Goal: Task Accomplishment & Management: Manage account settings

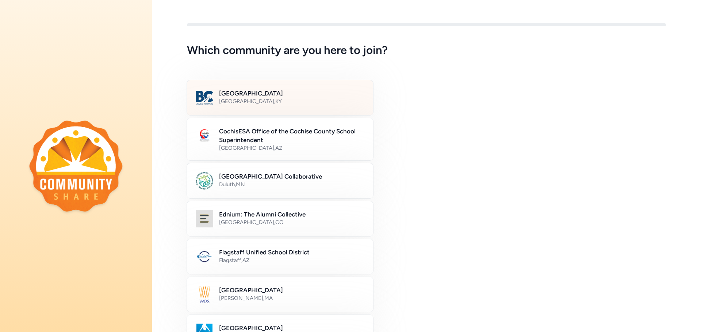
click at [296, 97] on h2 "[GEOGRAPHIC_DATA]" at bounding box center [291, 93] width 145 height 9
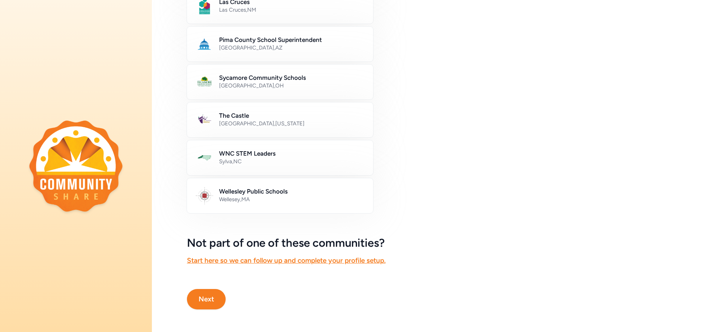
scroll to position [371, 0]
click at [200, 292] on button "Next" at bounding box center [206, 299] width 39 height 20
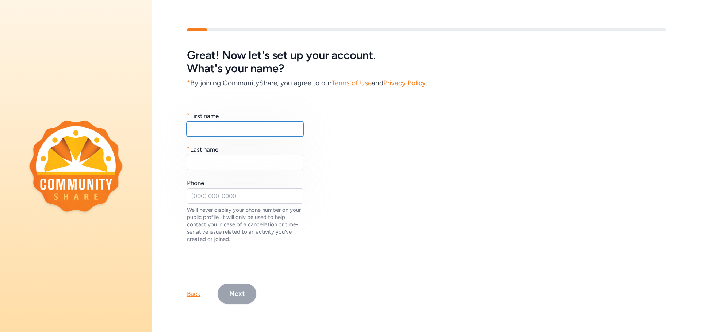
click at [226, 123] on input "text" at bounding box center [244, 129] width 117 height 15
type input "[PERSON_NAME]"
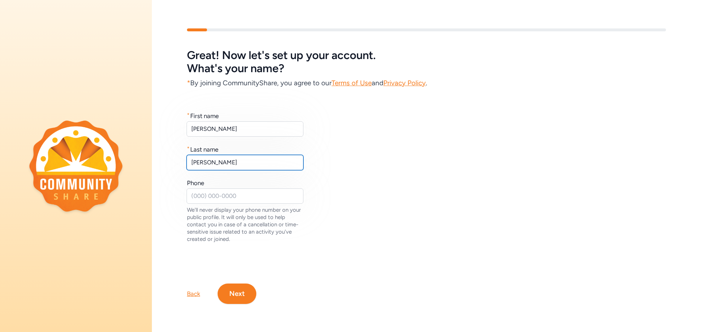
type input "[PERSON_NAME]"
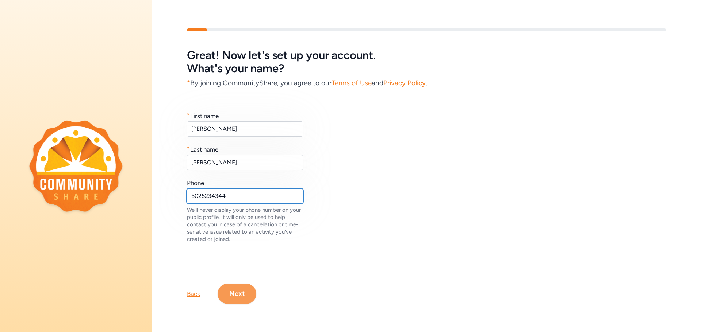
type input "5025234344"
click at [232, 292] on button "Next" at bounding box center [237, 294] width 39 height 20
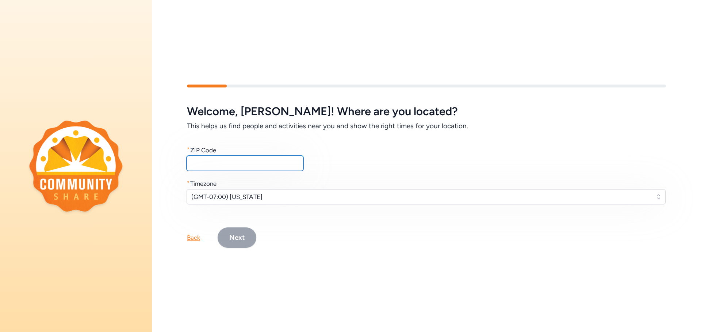
click at [210, 164] on input "text" at bounding box center [244, 163] width 117 height 15
type input "40222"
click at [236, 197] on span "(GMT-07:00) [US_STATE]" at bounding box center [420, 197] width 459 height 9
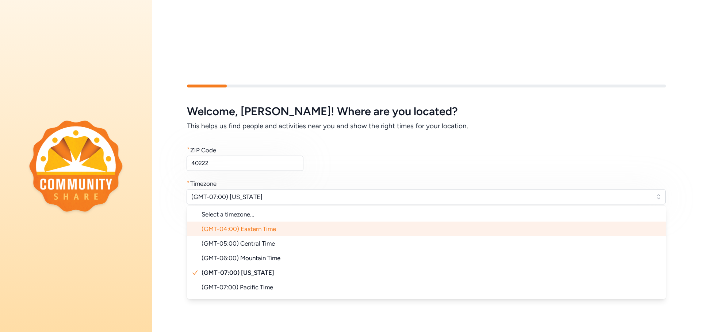
click at [259, 226] on span "(GMT-04:00) Eastern Time" at bounding box center [238, 229] width 74 height 7
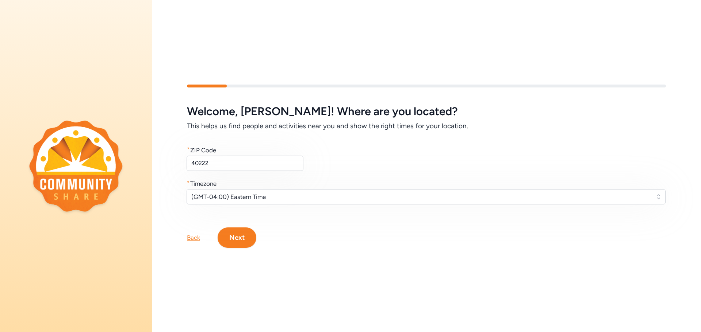
click at [245, 229] on button "Next" at bounding box center [237, 238] width 39 height 20
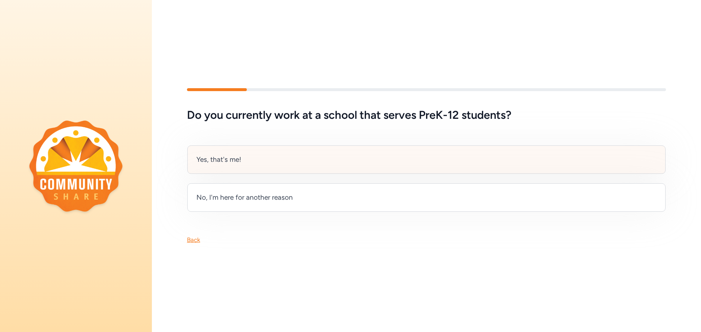
click at [308, 158] on div "Yes, that's me!" at bounding box center [426, 160] width 478 height 28
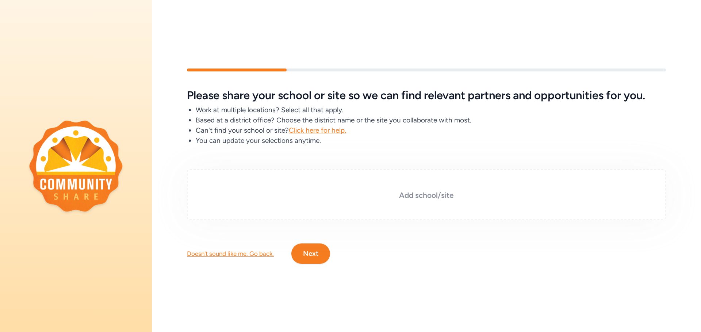
click at [422, 192] on h3 "Add school/site" at bounding box center [426, 195] width 442 height 10
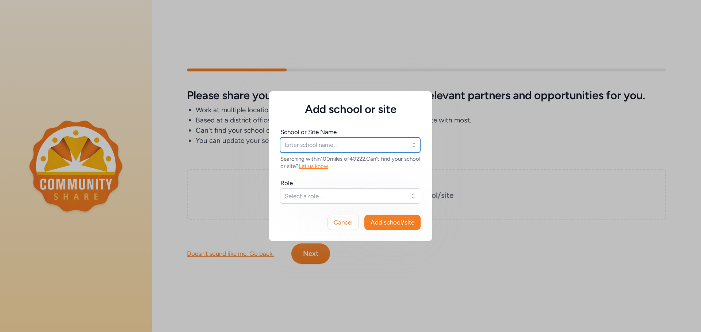
click at [369, 147] on input "text" at bounding box center [350, 145] width 140 height 15
type input "[GEOGRAPHIC_DATA]"
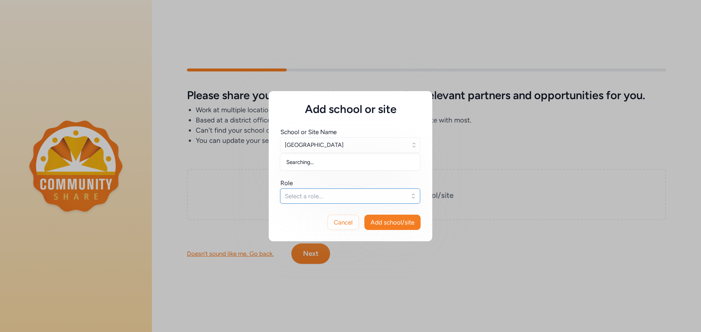
click at [363, 199] on span "Select a role..." at bounding box center [345, 196] width 120 height 9
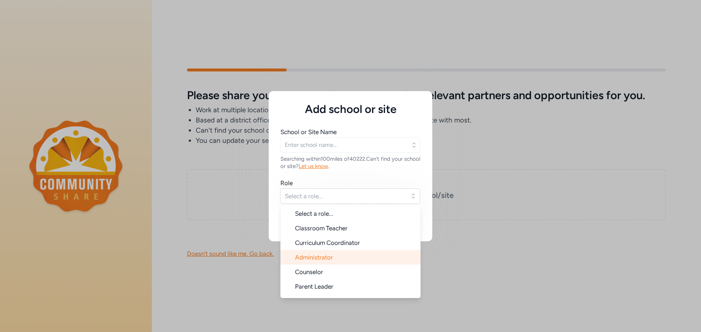
click at [362, 257] on li "Administrator" at bounding box center [350, 257] width 140 height 15
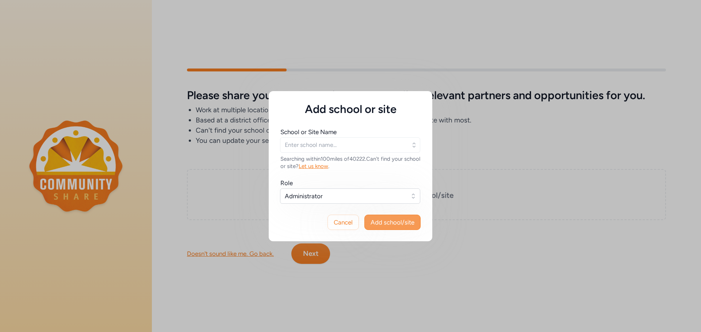
click at [408, 220] on span "Add school/site" at bounding box center [392, 222] width 44 height 9
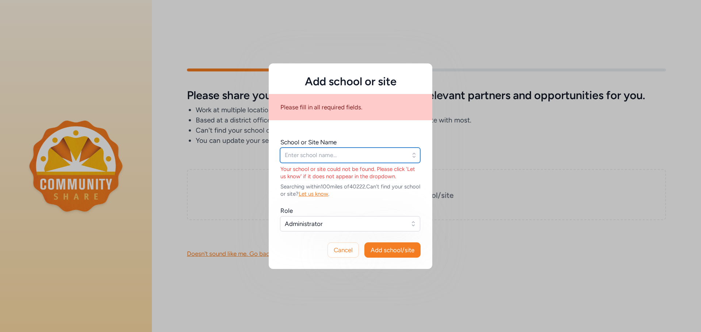
click at [346, 151] on input "text" at bounding box center [350, 155] width 140 height 15
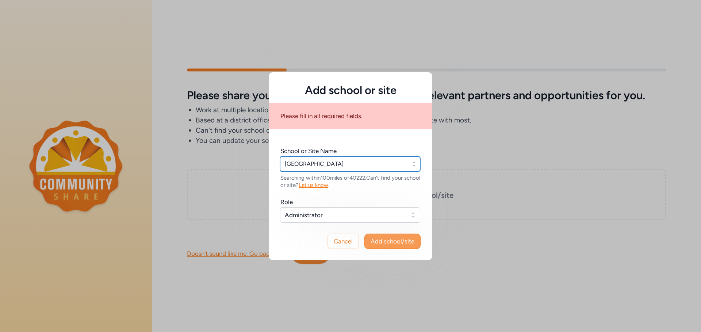
type input "[GEOGRAPHIC_DATA]"
click at [396, 244] on span "Add school/site" at bounding box center [392, 241] width 44 height 9
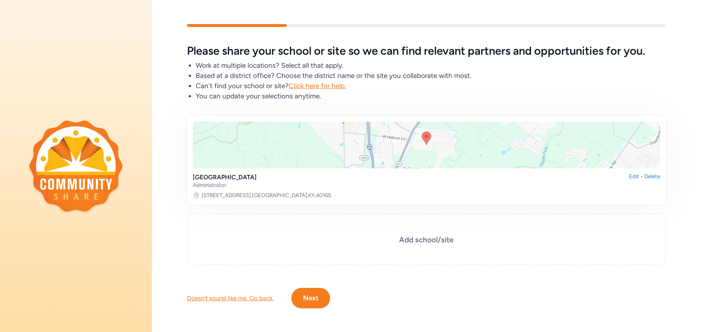
click at [315, 292] on button "Next" at bounding box center [310, 298] width 39 height 20
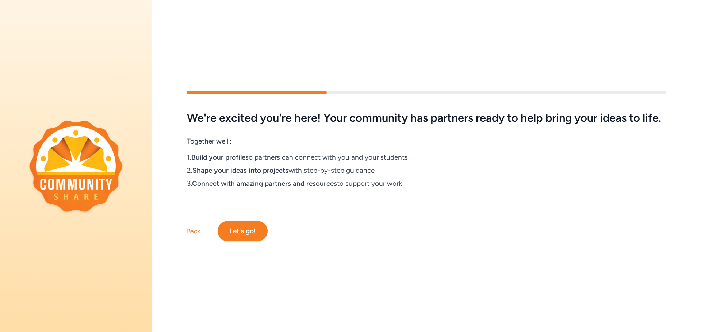
click at [236, 235] on button "Let's go!" at bounding box center [243, 231] width 50 height 20
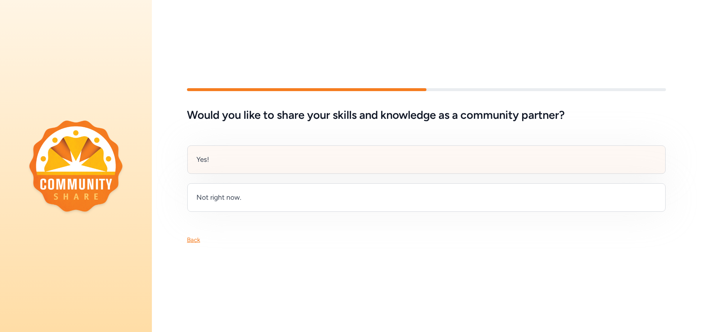
click at [277, 150] on div "Yes!" at bounding box center [426, 160] width 478 height 28
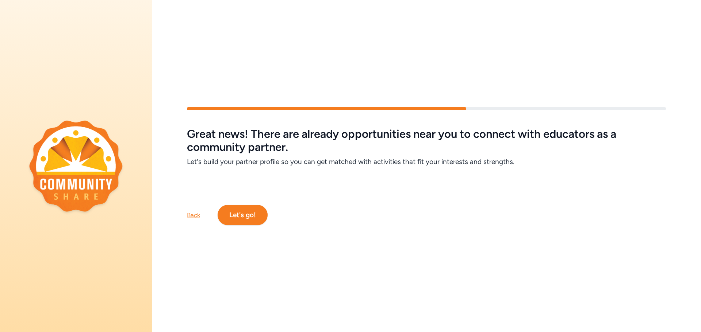
click at [260, 211] on button "Let's go!" at bounding box center [243, 215] width 50 height 20
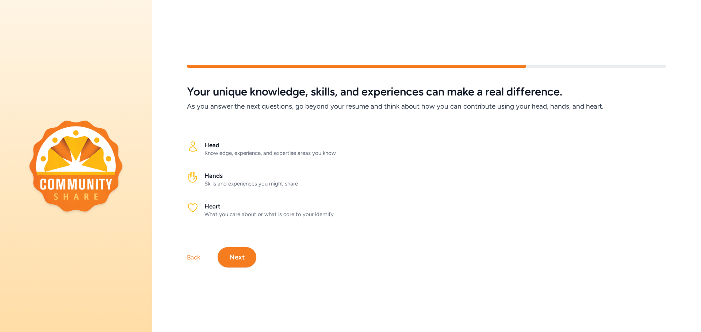
click at [244, 252] on button "Next" at bounding box center [237, 257] width 39 height 20
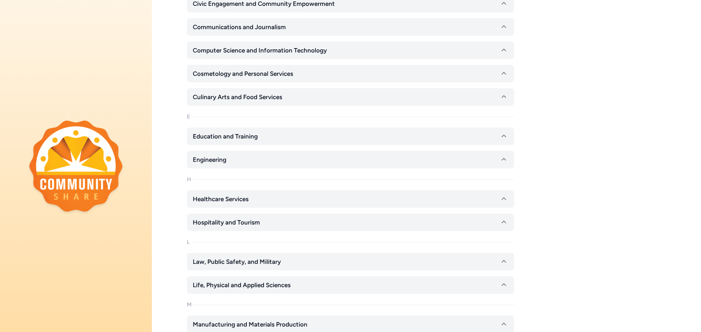
scroll to position [255, 0]
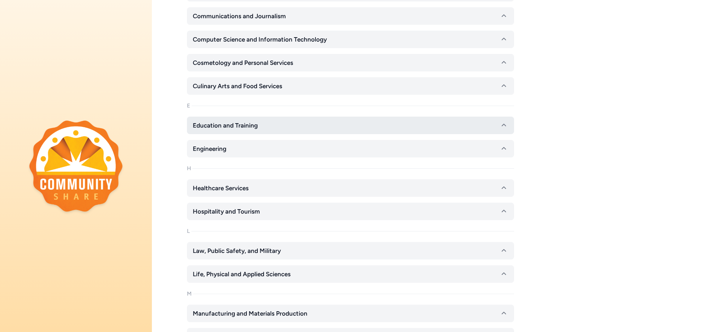
click at [495, 127] on button "Education and Training" at bounding box center [350, 126] width 327 height 18
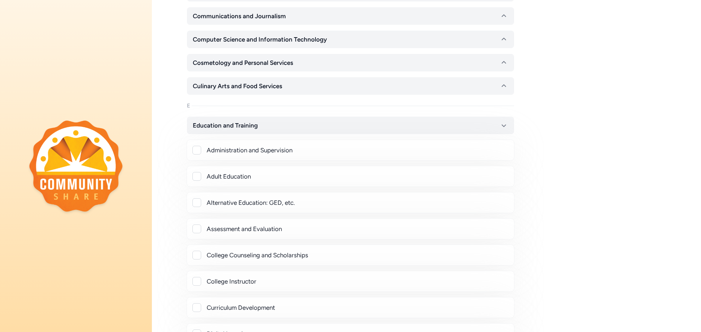
click at [197, 148] on div at bounding box center [196, 150] width 9 height 9
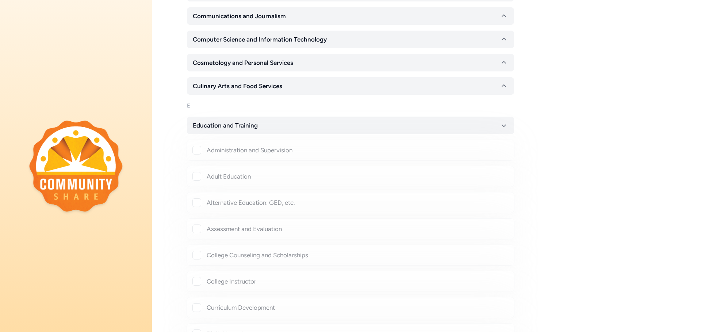
checkbox input "true"
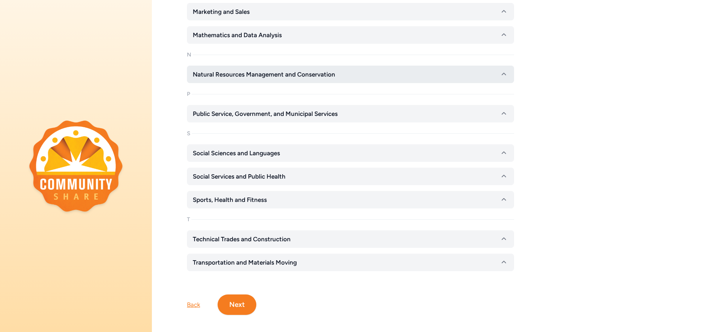
scroll to position [1241, 0]
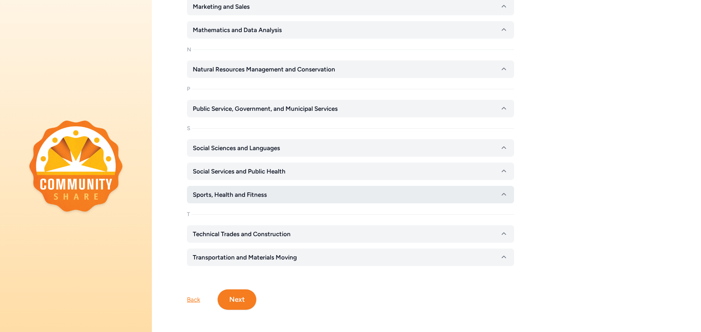
click at [497, 196] on button "Sports, Health and Fitness" at bounding box center [350, 195] width 327 height 18
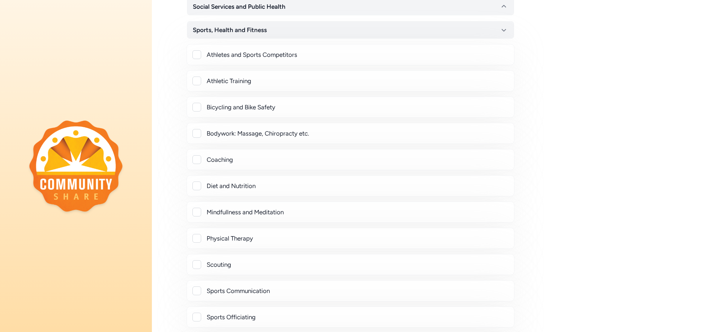
scroll to position [1423, 0]
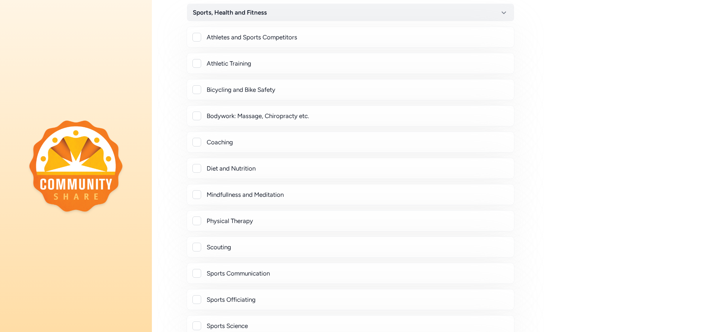
click at [199, 142] on div at bounding box center [196, 142] width 9 height 9
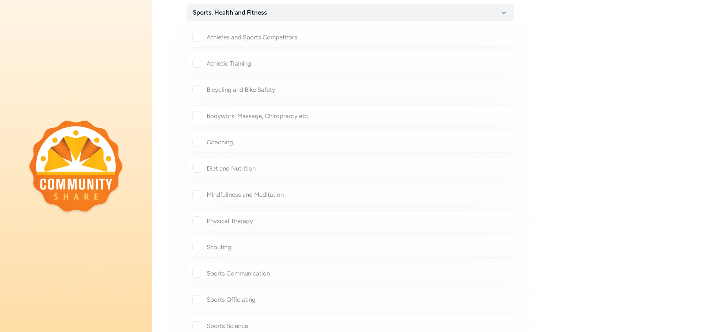
checkbox input "true"
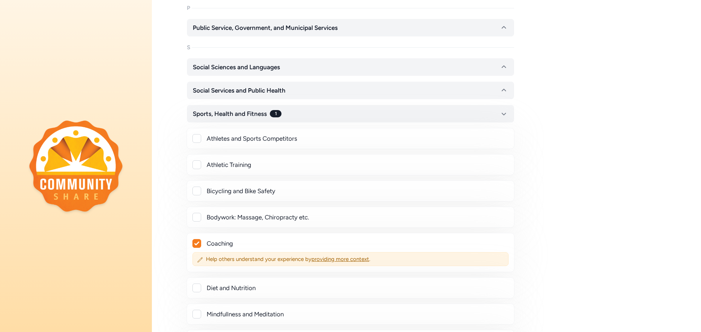
scroll to position [1321, 0]
click at [196, 139] on div at bounding box center [196, 139] width 9 height 9
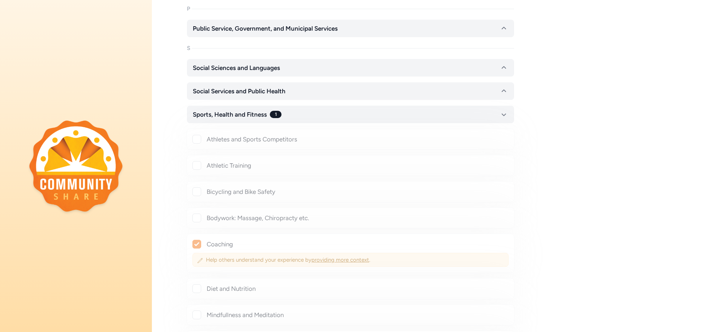
checkbox input "true"
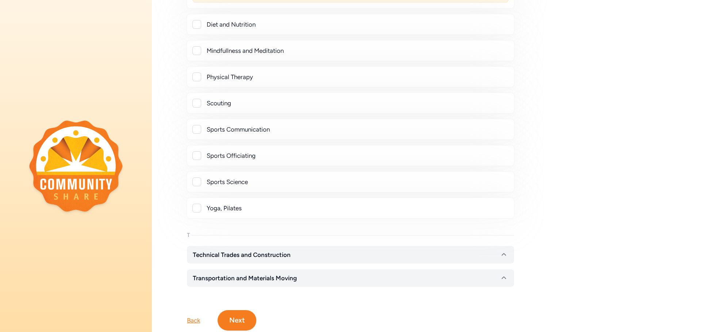
scroll to position [1631, 0]
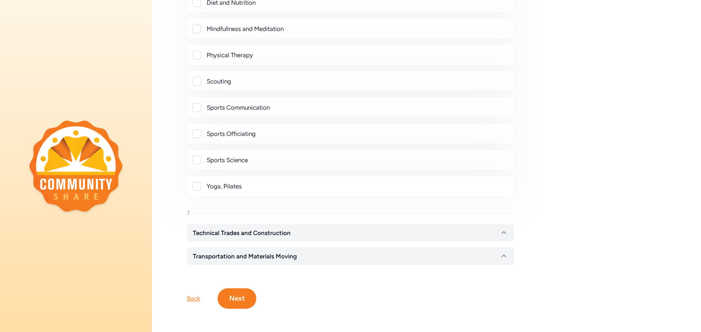
click at [243, 297] on button "Next" at bounding box center [237, 299] width 39 height 20
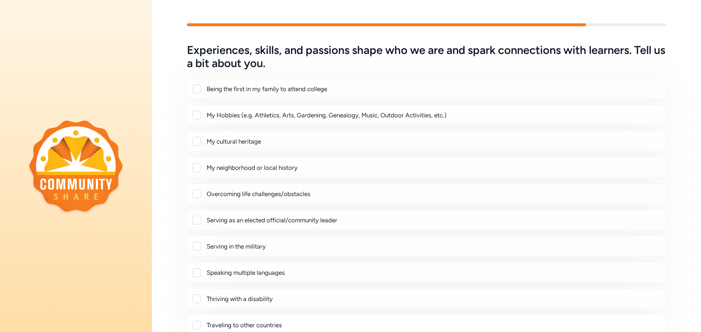
scroll to position [36, 0]
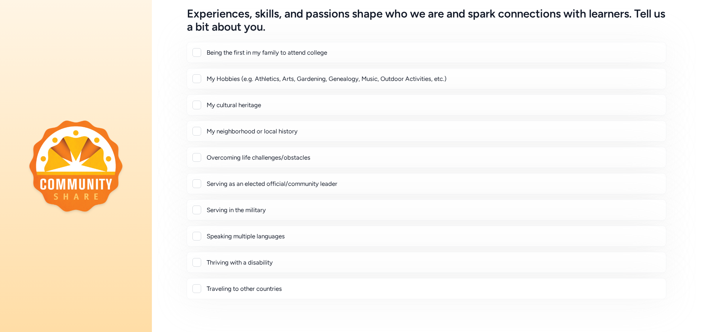
click at [197, 78] on div at bounding box center [196, 78] width 9 height 9
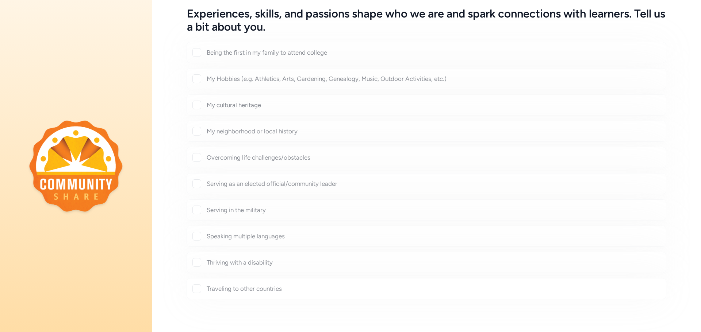
checkbox input "true"
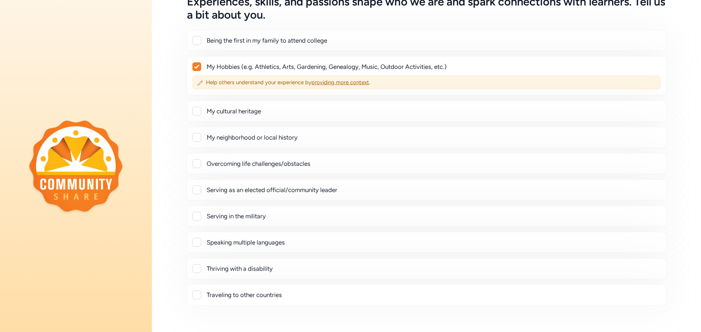
scroll to position [0, 0]
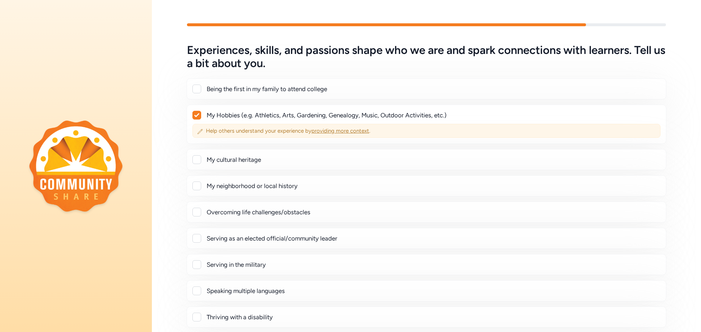
click at [339, 130] on span "providing more context" at bounding box center [340, 131] width 58 height 7
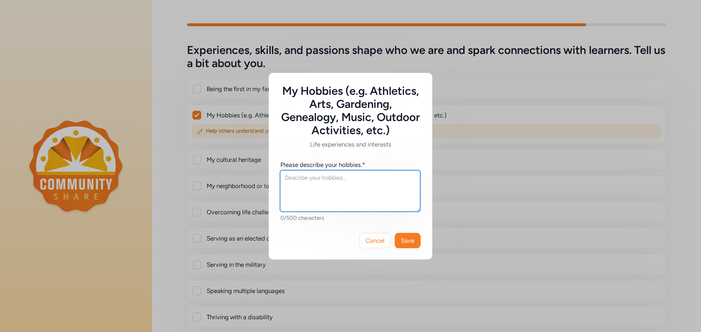
click at [381, 183] on textarea at bounding box center [350, 191] width 140 height 42
type textarea "B"
click at [318, 188] on textarea "Continuing to compete in althetics at an older age" at bounding box center [350, 191] width 140 height 42
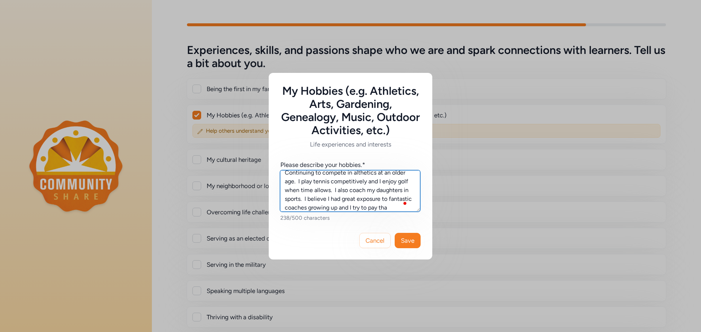
scroll to position [14, 0]
type textarea "Continuing to compete in althetics at an older age. I play tennis competitively…"
click at [317, 189] on textarea "Continuing to compete in althetics at an older age. I play tennis competitively…" at bounding box center [350, 191] width 140 height 42
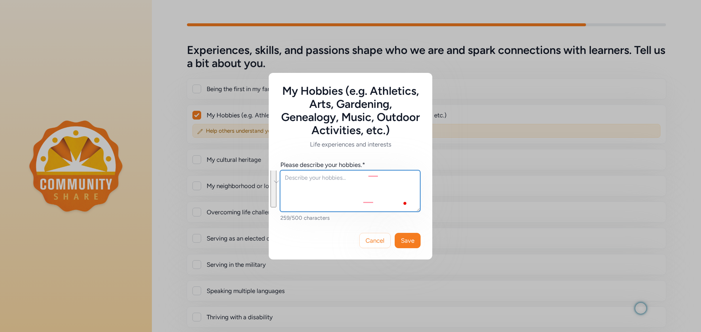
scroll to position [0, 0]
paste textarea "Driven by a lifelong love for athletics, I actively compete in tennis and play …"
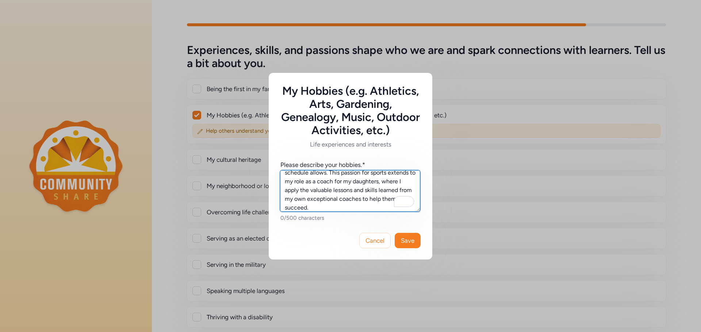
scroll to position [23, 0]
type textarea "Driven by a lifelong love for athletics, I actively compete in tennis and play …"
click at [404, 233] on button "Save" at bounding box center [407, 240] width 26 height 15
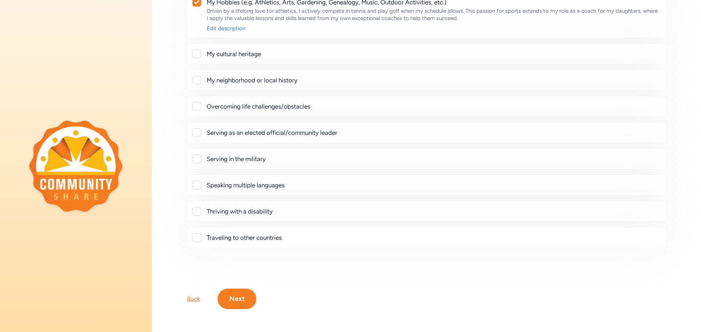
scroll to position [119, 0]
click at [232, 295] on button "Next" at bounding box center [237, 299] width 39 height 20
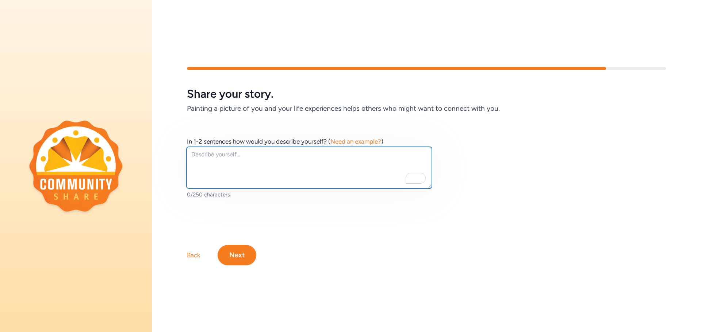
paste textarea "I enjoy embracing the seasons and everything they bring, from fall football gam…"
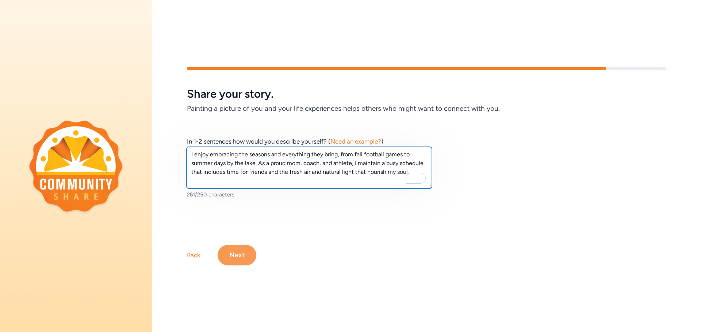
type textarea "I enjoy embracing the seasons and everything they bring, from fall football gam…"
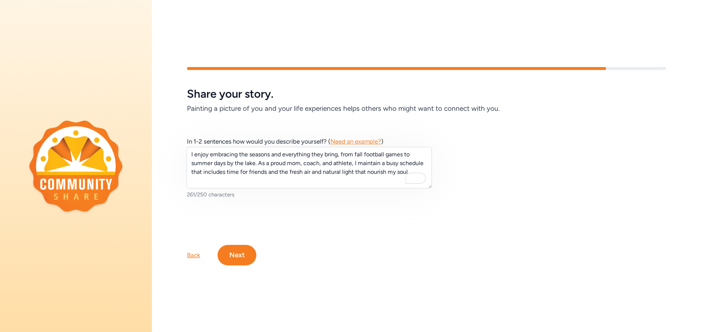
click at [249, 247] on button "Next" at bounding box center [237, 255] width 39 height 20
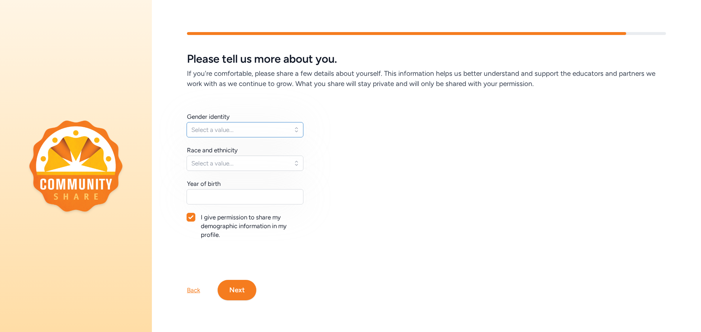
click at [238, 126] on span "Select a value..." at bounding box center [239, 130] width 97 height 9
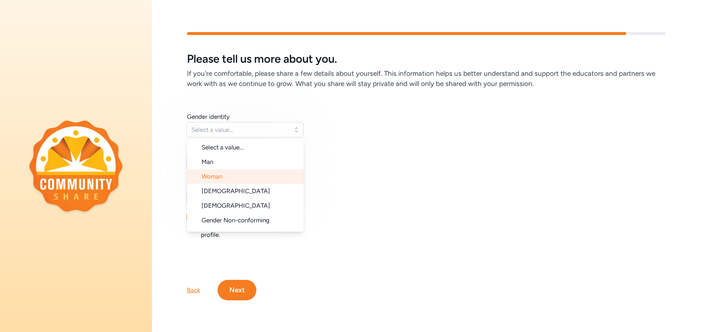
click at [228, 174] on li "Woman" at bounding box center [245, 176] width 117 height 15
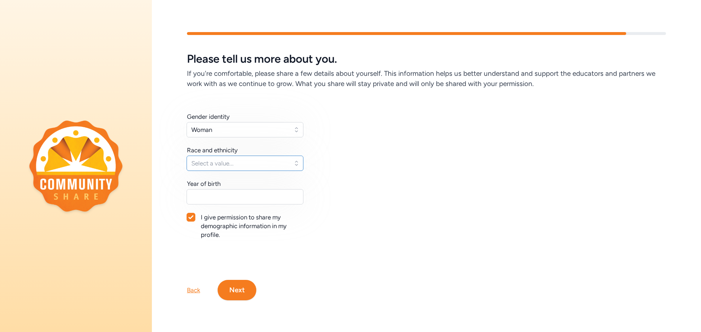
click at [230, 163] on span "Select a value..." at bounding box center [239, 163] width 97 height 9
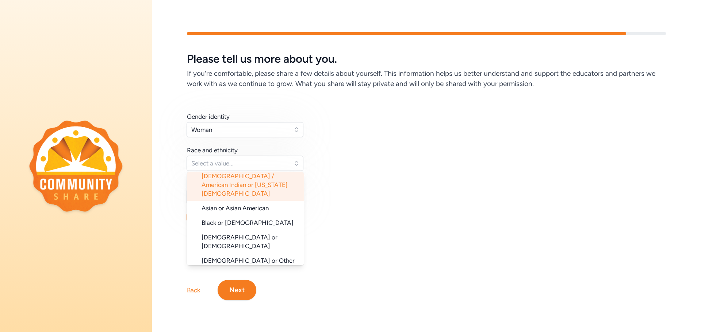
scroll to position [73, 0]
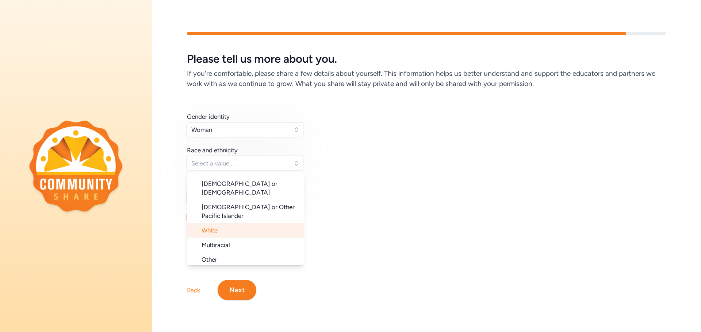
click at [241, 223] on li "White" at bounding box center [245, 230] width 117 height 15
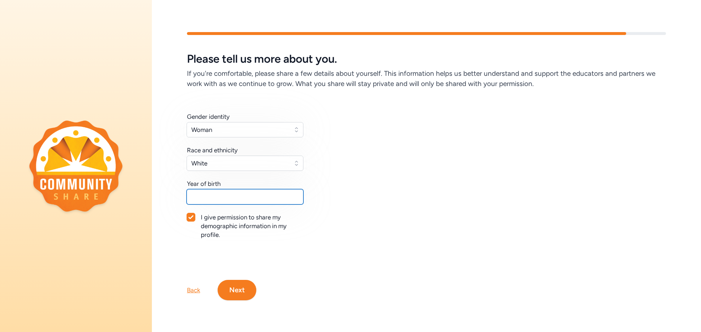
click at [244, 198] on input "text" at bounding box center [244, 196] width 117 height 15
type input "1981"
click at [231, 282] on button "Next" at bounding box center [237, 290] width 39 height 20
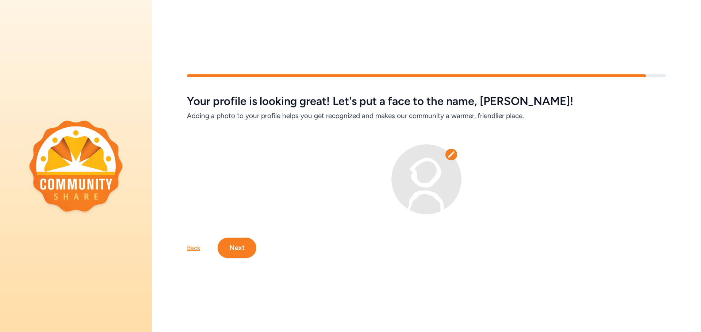
click at [451, 154] on icon at bounding box center [450, 154] width 7 height 7
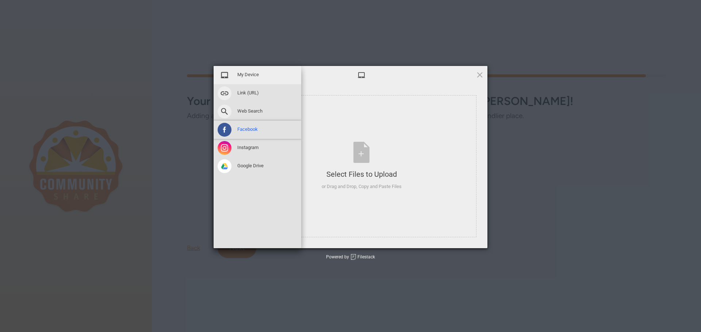
click at [223, 128] on span at bounding box center [225, 130] width 14 height 14
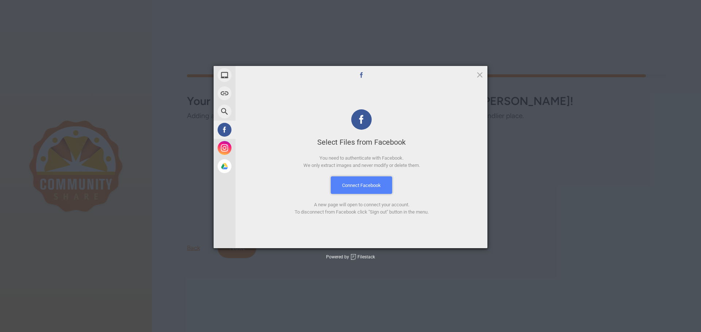
click at [371, 185] on button "Connect Facebook" at bounding box center [361, 186] width 61 height 18
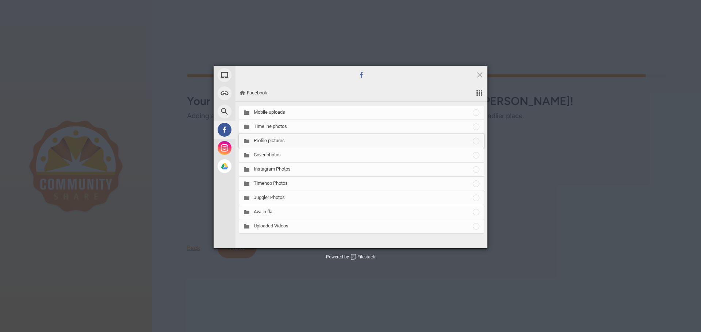
click at [281, 141] on span "Profile pictures" at bounding box center [363, 141] width 218 height 7
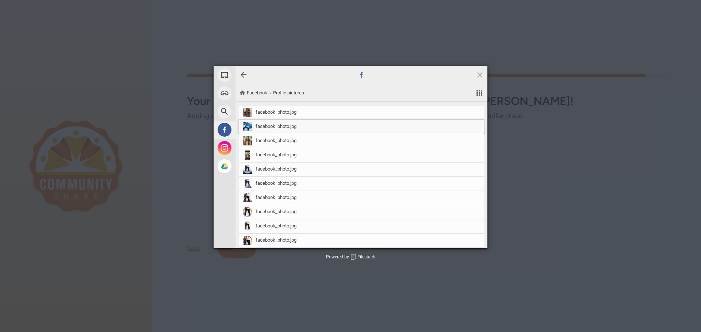
click at [284, 127] on span "facebook_photo.jpg" at bounding box center [275, 126] width 41 height 7
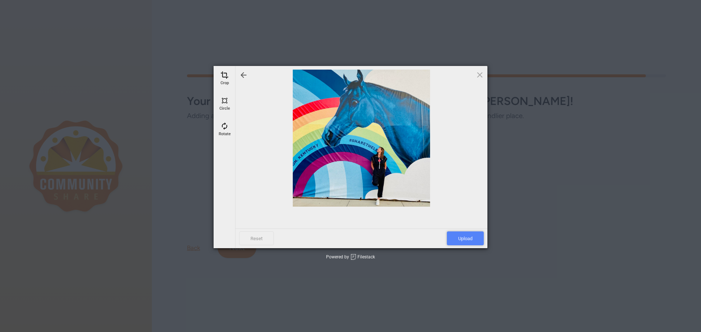
click at [469, 235] on span "Upload" at bounding box center [465, 239] width 37 height 14
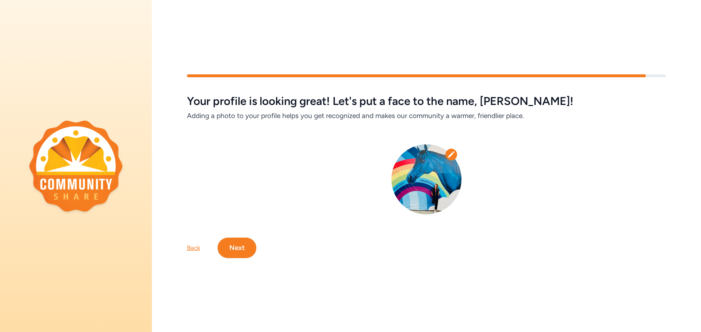
click at [238, 244] on button "Next" at bounding box center [237, 248] width 39 height 20
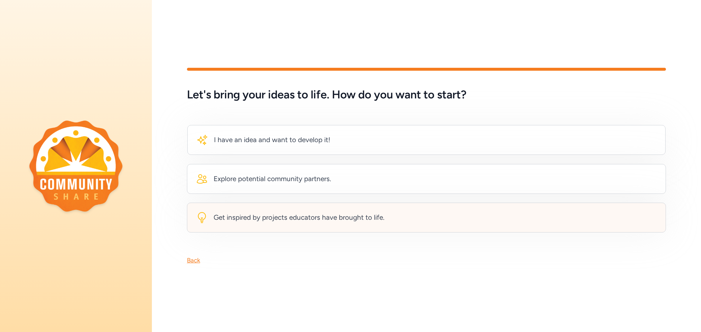
click at [331, 213] on div "Get inspired by projects educators have brought to life." at bounding box center [298, 218] width 171 height 10
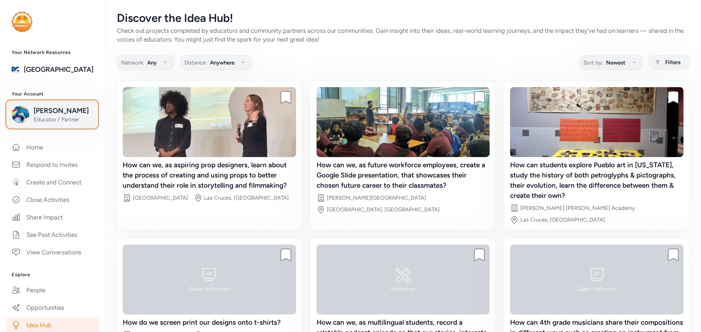
click at [51, 116] on span "[PERSON_NAME]" at bounding box center [63, 111] width 59 height 10
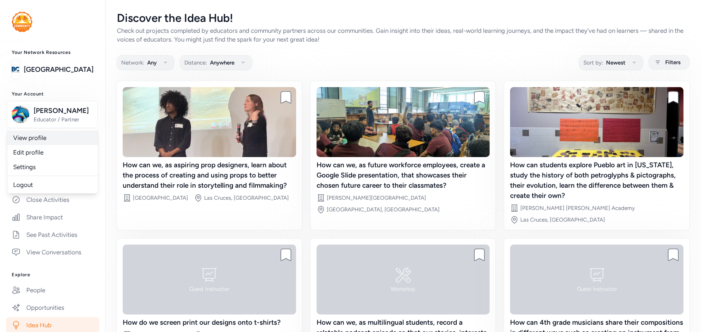
click at [41, 139] on link "View profile" at bounding box center [52, 138] width 91 height 15
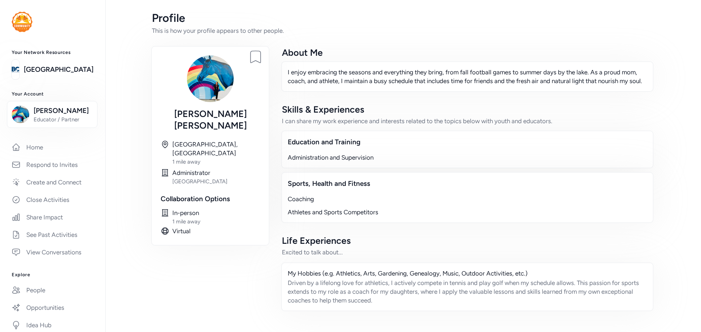
click at [403, 66] on div "I enjoy embracing the seasons and everything they bring, from fall football gam…" at bounding box center [467, 76] width 372 height 31
click at [362, 76] on p "I enjoy embracing the seasons and everything they bring, from fall football gam…" at bounding box center [467, 77] width 359 height 18
click at [290, 55] on div "About Me" at bounding box center [467, 53] width 371 height 12
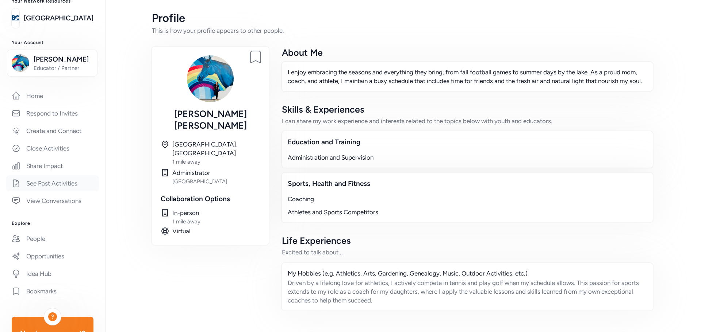
scroll to position [52, 0]
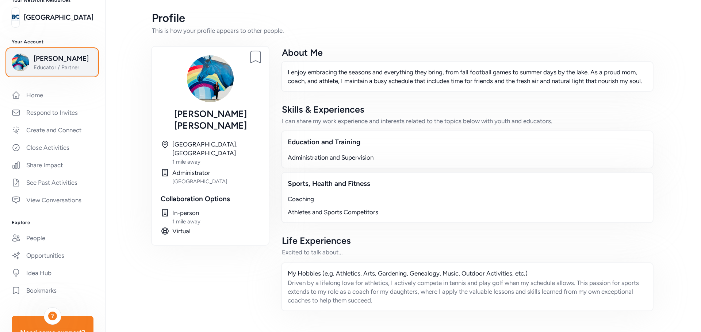
click at [67, 65] on span "Educator / Partner" at bounding box center [63, 67] width 59 height 7
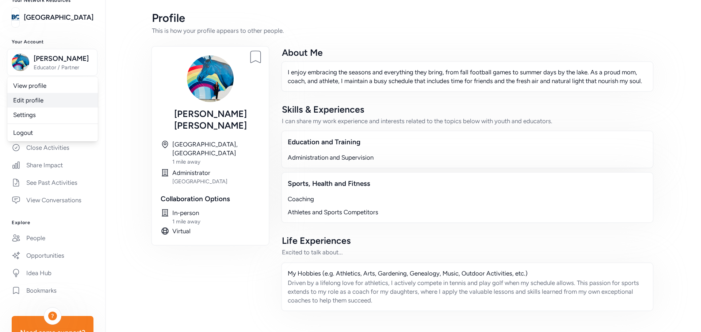
click at [39, 103] on link "Edit profile" at bounding box center [52, 100] width 91 height 15
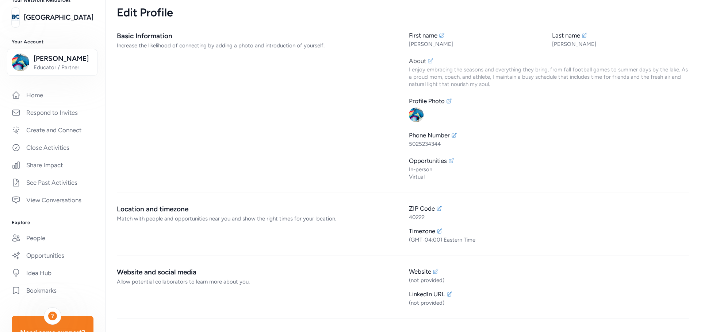
click at [434, 69] on div "I enjoy embracing the seasons and everything they bring, from fall football gam…" at bounding box center [549, 77] width 280 height 22
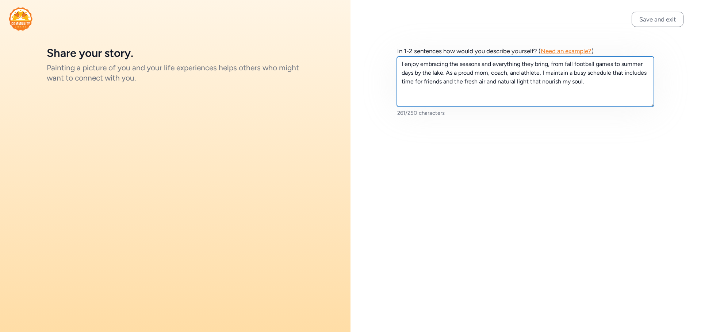
click at [436, 68] on textarea "I enjoy embracing the seasons and everything they bring, from fall football gam…" at bounding box center [525, 82] width 257 height 50
paste textarea "An educator by profession and a coach at heart, my passion for working with stu…"
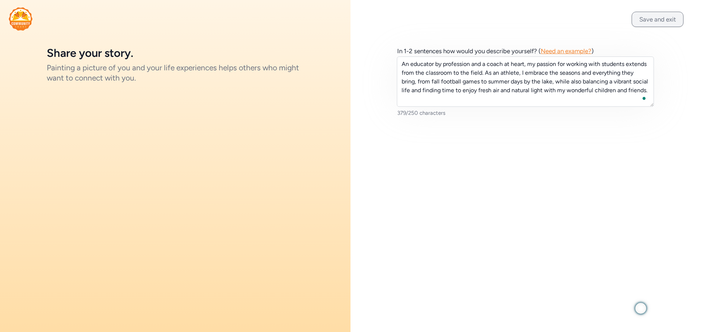
click at [662, 16] on button "Save and exit" at bounding box center [657, 19] width 52 height 15
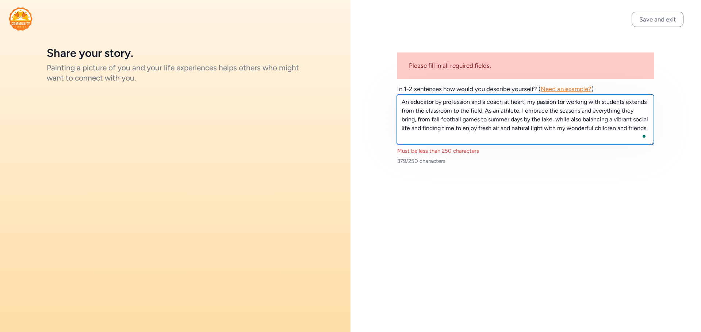
click at [481, 105] on textarea "An educator by profession and a coach at heart, my passion for working with stu…" at bounding box center [525, 120] width 257 height 50
paste textarea "s an educator and coach, I find joy in working with students in both the classr…"
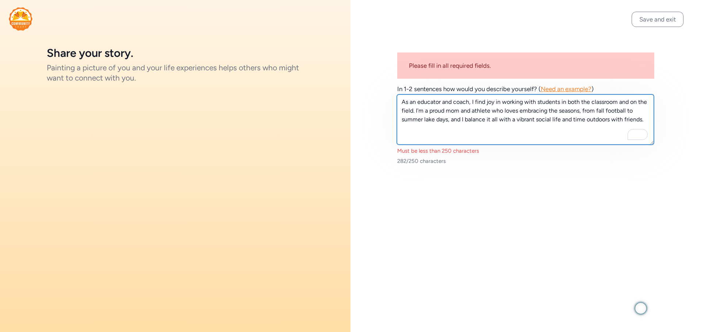
click at [520, 130] on textarea "As an educator and coach, I find joy in working with students in both the class…" at bounding box center [525, 120] width 257 height 50
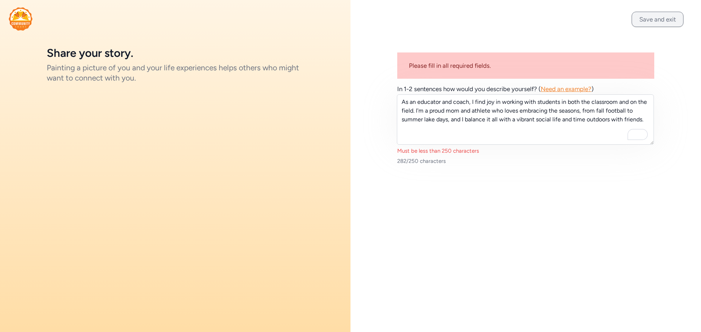
click at [649, 20] on button "Save and exit" at bounding box center [657, 19] width 52 height 15
click at [665, 19] on button "Save and exit" at bounding box center [657, 19] width 52 height 15
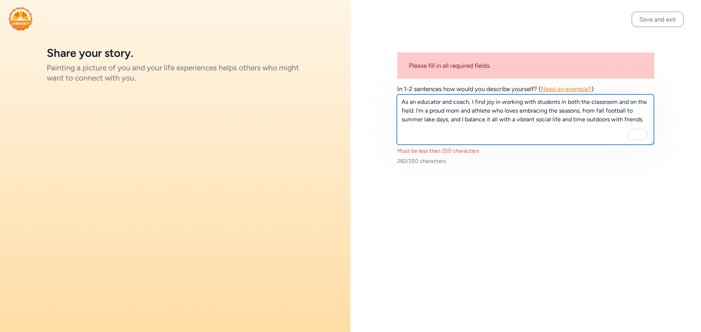
click at [519, 110] on textarea "As an educator and coach, I find joy in working with students in both the class…" at bounding box center [525, 120] width 257 height 50
click at [435, 105] on textarea "As an educator and coach, I find joy in working with students in both the class…" at bounding box center [525, 120] width 257 height 50
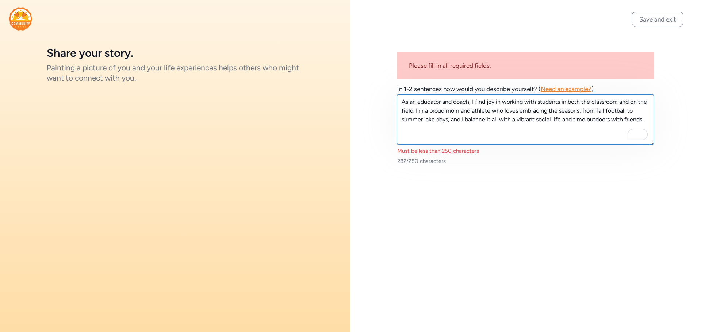
click at [435, 105] on textarea "As an educator and coach, I find joy in working with students in both the class…" at bounding box center [525, 120] width 257 height 50
paste textarea ", coach, and athlete, I am passionate about working with students in the classr…"
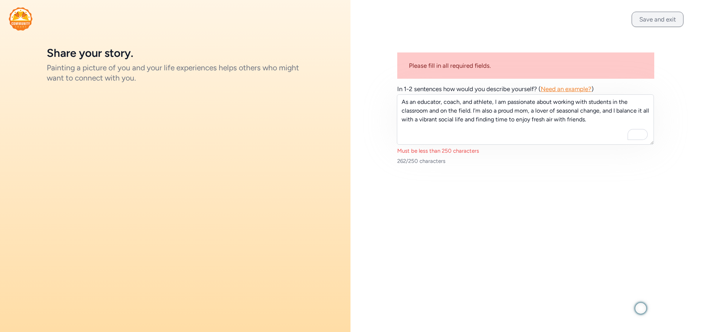
click at [671, 26] on button "Save and exit" at bounding box center [657, 19] width 52 height 15
click at [669, 20] on button "Save and exit" at bounding box center [657, 19] width 52 height 15
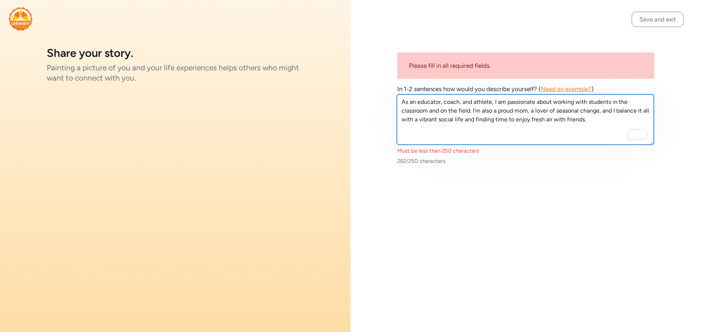
click at [478, 103] on textarea "As an educator, coach, and athlete, I am passionate about working with students…" at bounding box center [525, 120] width 257 height 50
paste textarea "dedicated educator and coach, I am passionate about working with students in th…"
type textarea "A dedicated educator and coach, I am passionate about working with students in …"
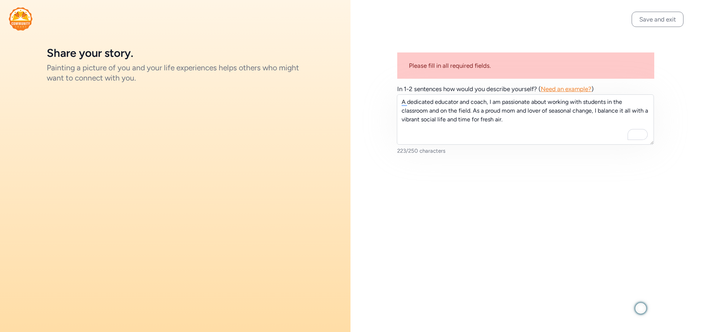
click at [667, 24] on button "Save and exit" at bounding box center [657, 19] width 52 height 15
